Goal: Task Accomplishment & Management: Manage account settings

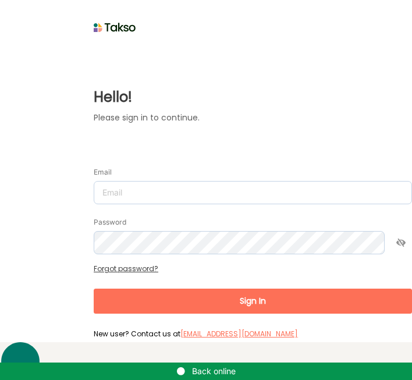
scroll to position [17, 0]
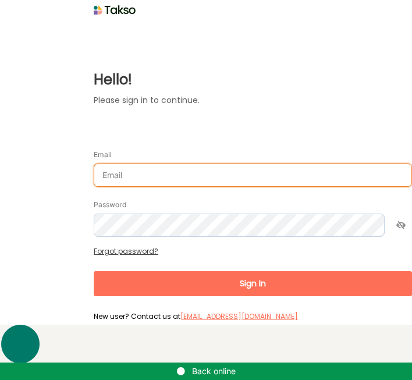
click at [191, 183] on input "Email" at bounding box center [253, 174] width 318 height 23
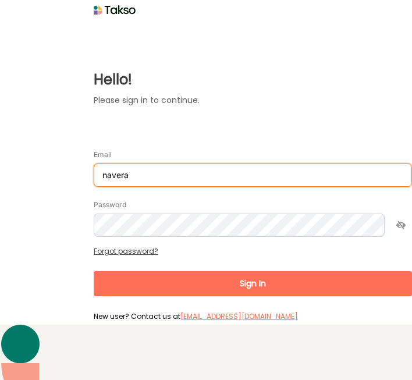
type input "navera@westernedge.org.au"
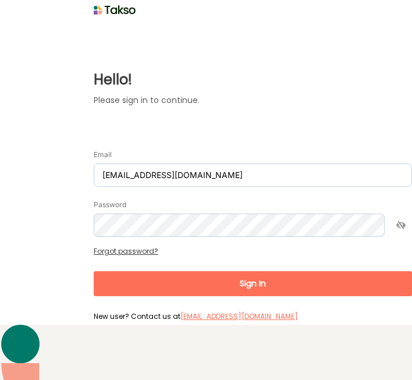
click at [385, 232] on div "Hello! Please sign in to continue. Email navera@westernedge.org.au Password For…" at bounding box center [206, 172] width 412 height 307
click at [390, 232] on icon at bounding box center [401, 225] width 22 height 23
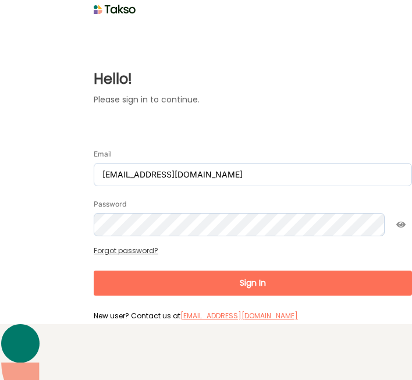
click at [199, 288] on button "Sign In" at bounding box center [253, 283] width 318 height 25
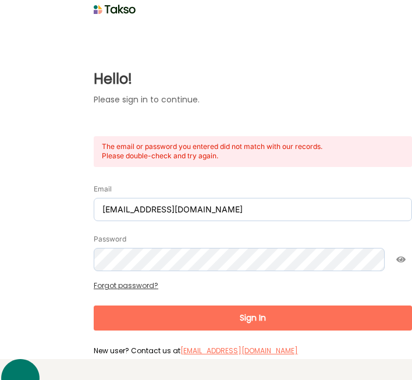
click at [148, 311] on button "Sign In" at bounding box center [253, 317] width 318 height 25
click at [134, 283] on link "Forgot password?" at bounding box center [126, 285] width 65 height 10
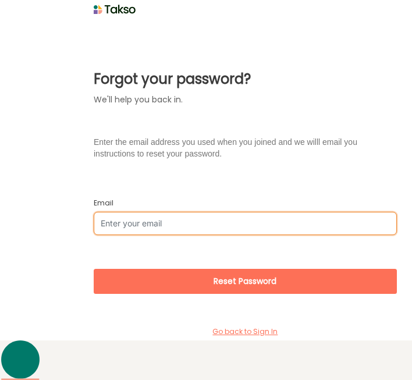
click at [271, 233] on input "Email" at bounding box center [245, 223] width 303 height 23
type input "navera@westernedge.org.au"
click at [94, 269] on button "Reset Password" at bounding box center [245, 281] width 303 height 25
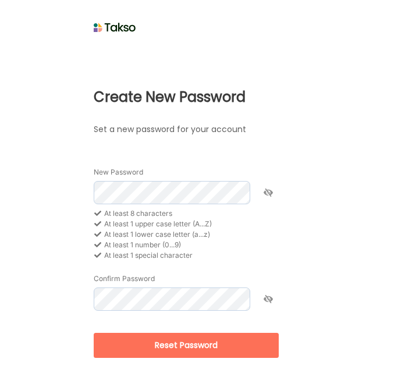
click at [269, 219] on div "Create New Password Set a new password for your account New Password At least 8…" at bounding box center [155, 220] width 311 height 369
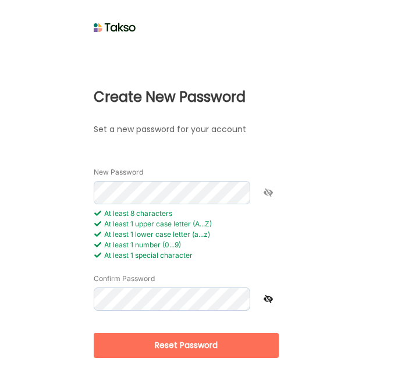
click at [257, 305] on icon at bounding box center [268, 298] width 22 height 23
click at [257, 197] on icon at bounding box center [268, 192] width 22 height 23
click at [257, 195] on icon at bounding box center [268, 192] width 22 height 23
click at [182, 374] on div "New Password At least 8 characters At least 1 upper case letter (A...Z) At leas…" at bounding box center [186, 279] width 185 height 250
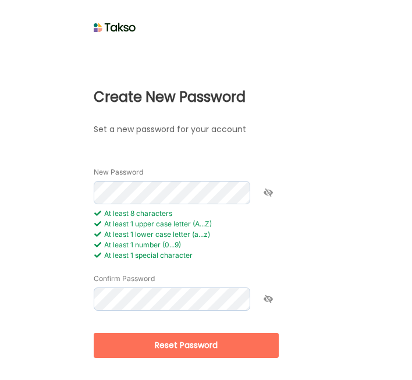
click at [182, 360] on form "New Password At least 8 characters At least 1 upper case letter (A...Z) At leas…" at bounding box center [186, 269] width 185 height 206
click at [182, 347] on button "Reset Password" at bounding box center [186, 345] width 185 height 25
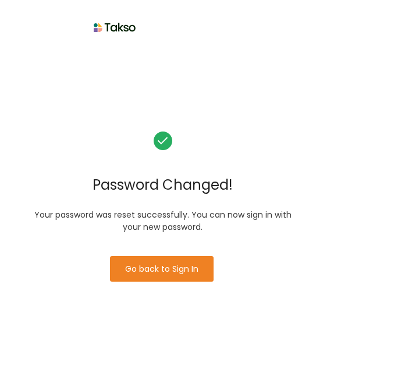
click at [179, 260] on button "Go back to Sign In" at bounding box center [162, 269] width 104 height 26
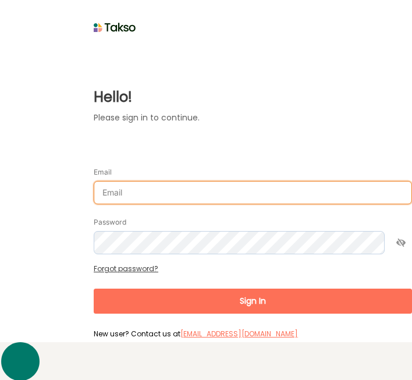
type input "navera@westernedge.org.au"
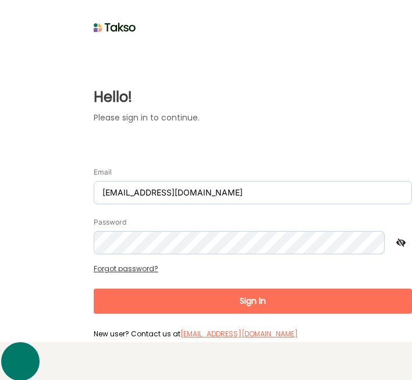
click at [390, 247] on icon at bounding box center [401, 242] width 22 height 23
click at [261, 313] on button "Sign In" at bounding box center [253, 301] width 318 height 25
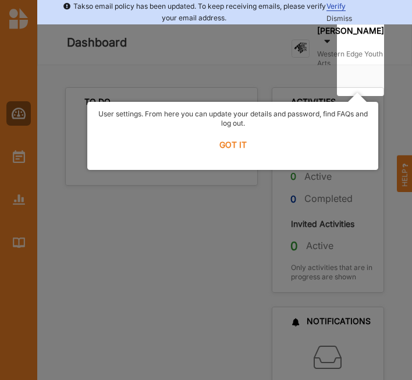
click at [231, 143] on label "GOT IT" at bounding box center [233, 145] width 276 height 26
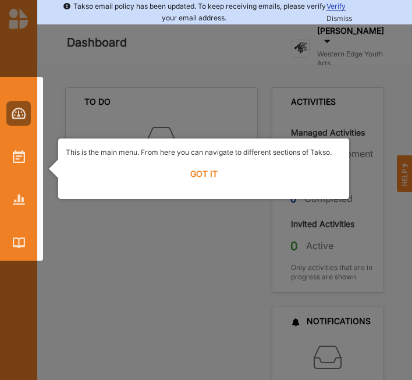
click at [204, 172] on label "GOT IT" at bounding box center [204, 174] width 276 height 26
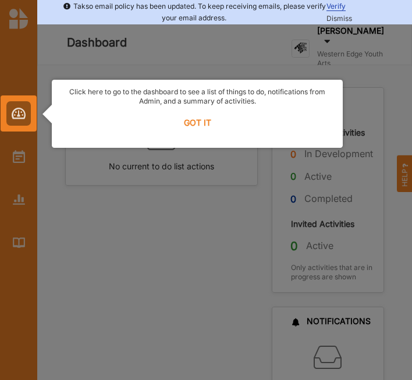
click at [193, 133] on label "GOT IT" at bounding box center [197, 123] width 276 height 26
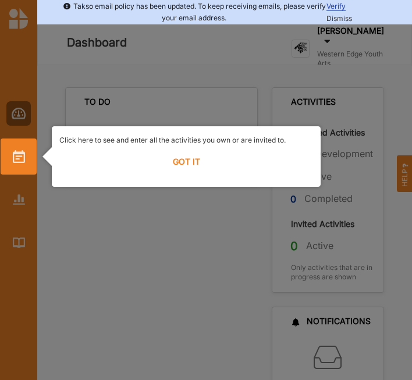
click at [192, 157] on label "GOT IT" at bounding box center [186, 162] width 254 height 26
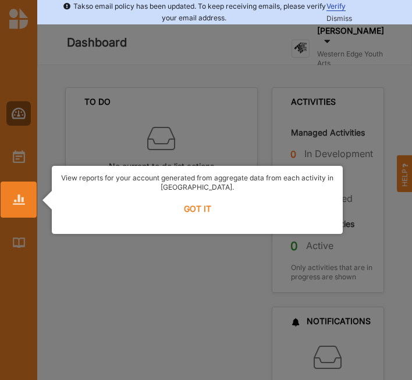
click at [194, 200] on label "GOT IT" at bounding box center [197, 209] width 276 height 26
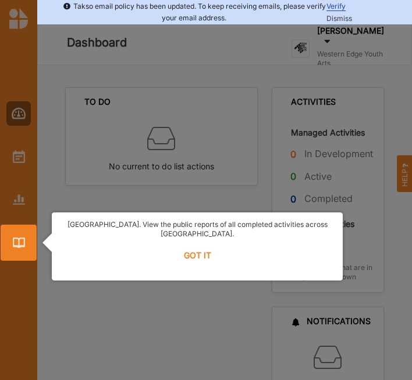
click at [193, 246] on label "GOT IT" at bounding box center [197, 256] width 276 height 26
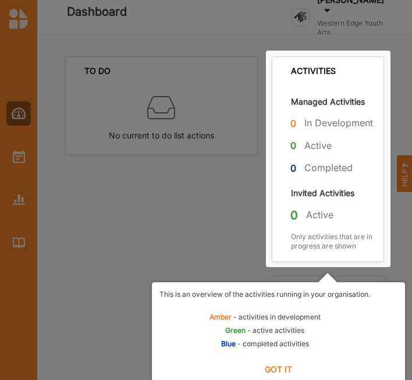
scroll to position [50, 0]
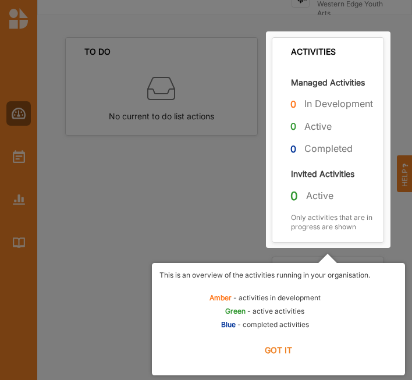
click at [282, 345] on label "GOT IT" at bounding box center [278, 350] width 238 height 26
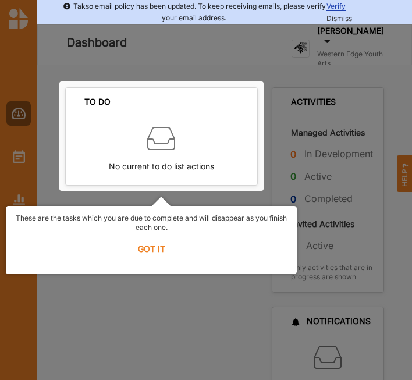
click at [153, 245] on label "GOT IT" at bounding box center [151, 249] width 276 height 26
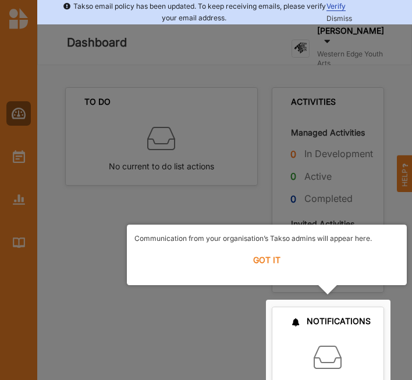
click at [268, 257] on label "GOT IT" at bounding box center [266, 260] width 265 height 26
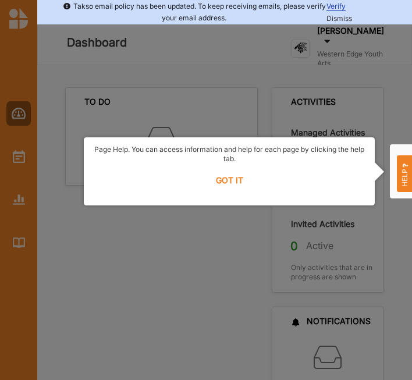
click at [240, 194] on div "Page Help. You can access information and help for each page by clicking the he…" at bounding box center [229, 171] width 291 height 68
click at [240, 181] on label "GOT IT" at bounding box center [229, 181] width 276 height 26
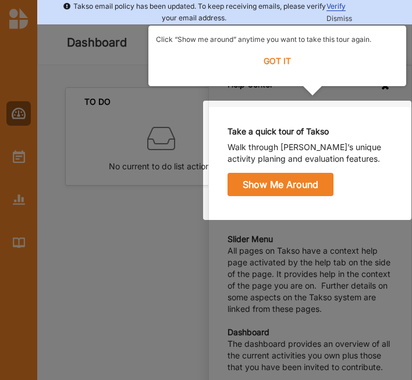
click at [273, 60] on label "GOT IT" at bounding box center [277, 61] width 243 height 26
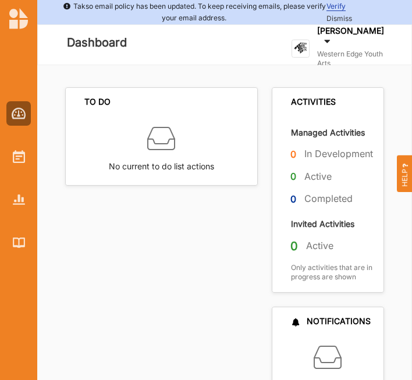
click at [273, 60] on div at bounding box center [286, 45] width 47 height 56
click at [334, 11] on span "Verify" at bounding box center [335, 6] width 19 height 9
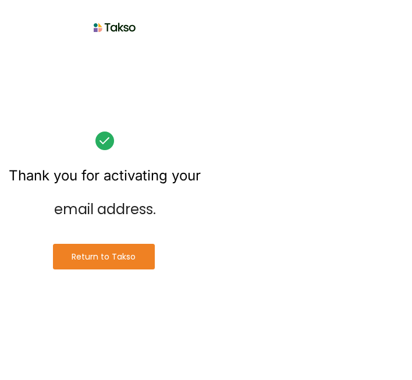
click at [197, 158] on div "Thank you for activating your email address. Return to [GEOGRAPHIC_DATA]" at bounding box center [105, 200] width 192 height 154
click at [106, 257] on button "Return to Takso" at bounding box center [104, 257] width 102 height 26
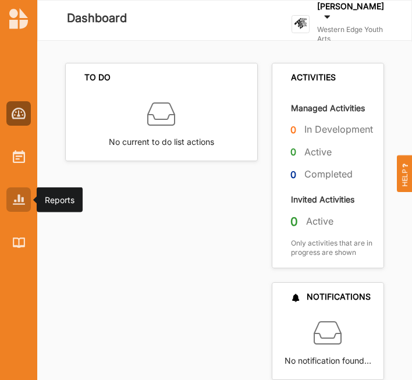
click at [23, 203] on img at bounding box center [19, 199] width 12 height 10
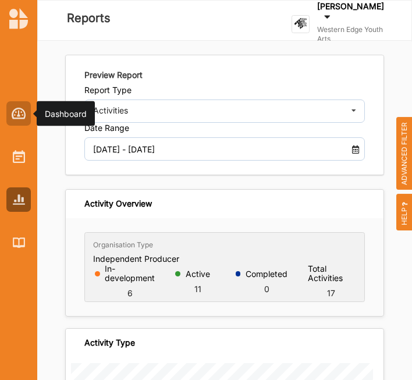
click at [20, 117] on img at bounding box center [19, 114] width 15 height 12
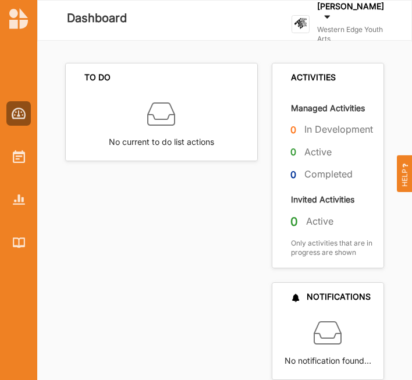
click at [377, 25] on div "[PERSON_NAME]" at bounding box center [350, 13] width 67 height 24
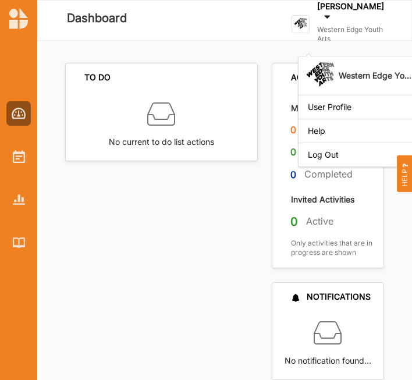
click at [358, 25] on div "[PERSON_NAME]" at bounding box center [350, 13] width 67 height 24
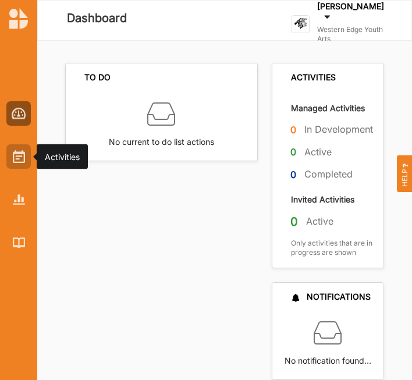
click at [24, 165] on div at bounding box center [18, 156] width 24 height 24
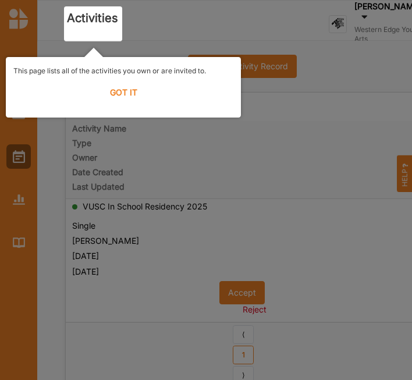
click at [126, 99] on label "GOT IT" at bounding box center [123, 93] width 220 height 26
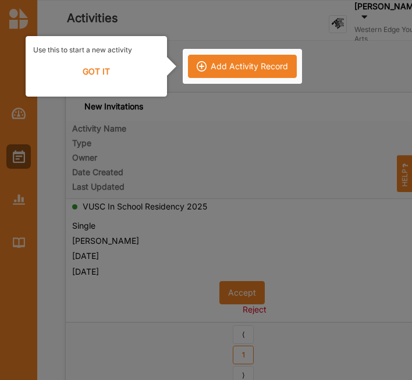
click at [106, 80] on label "GOT IT" at bounding box center [96, 72] width 126 height 26
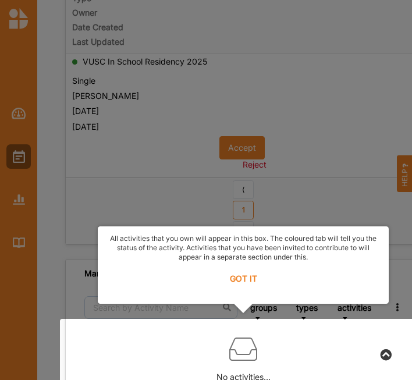
scroll to position [152, 0]
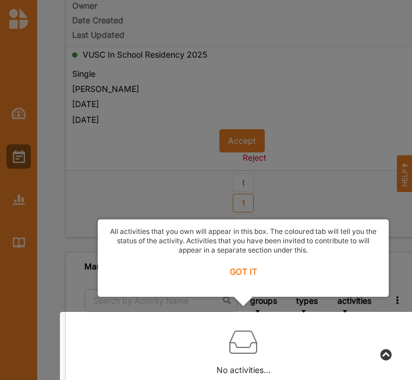
click at [230, 265] on label "GOT IT" at bounding box center [243, 272] width 276 height 26
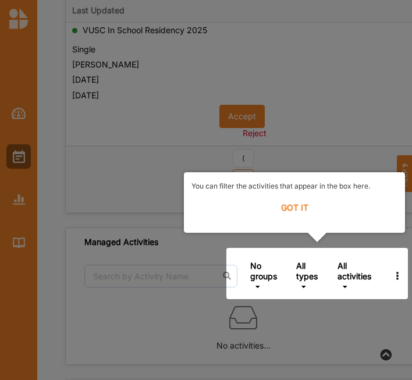
scroll to position [176, 0]
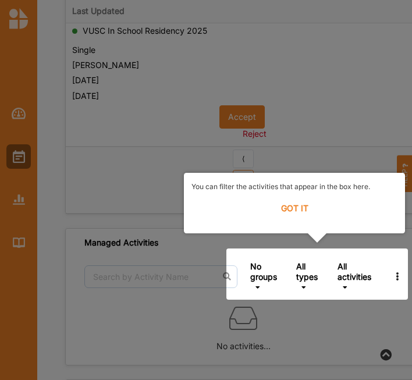
click at [289, 218] on label "GOT IT" at bounding box center [294, 208] width 206 height 26
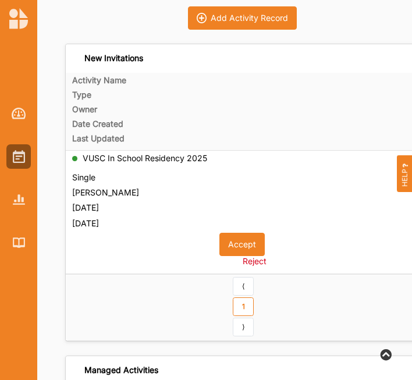
scroll to position [45, 0]
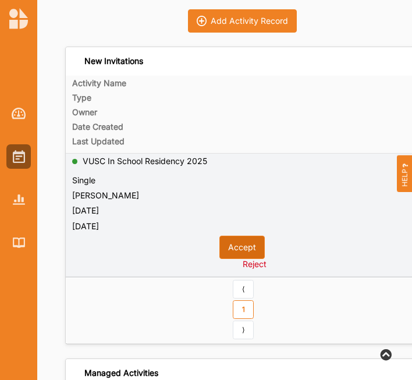
click at [235, 243] on button "Accept" at bounding box center [241, 247] width 45 height 23
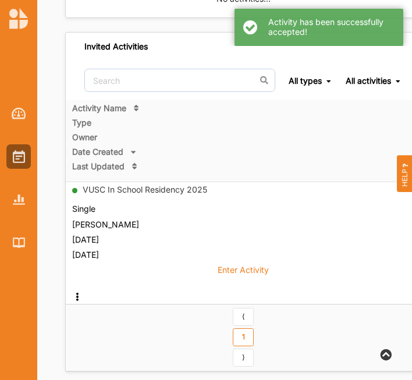
scroll to position [223, 0]
